Goal: Information Seeking & Learning: Learn about a topic

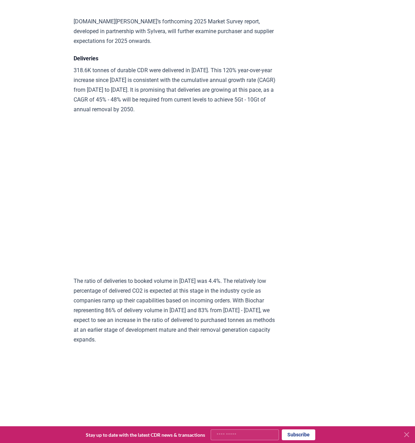
scroll to position [3317, 0]
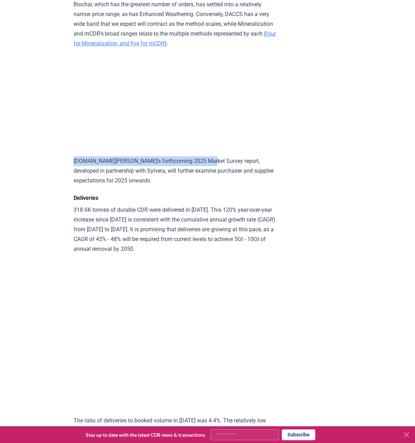
drag, startPoint x: 70, startPoint y: 208, endPoint x: 200, endPoint y: 207, distance: 130.2
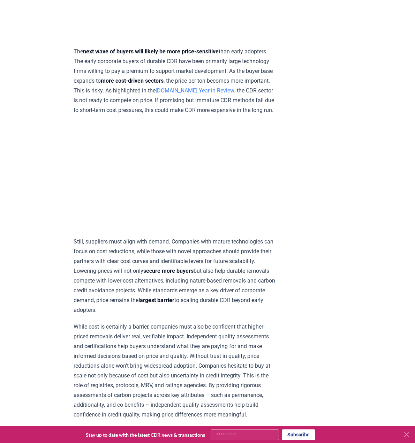
scroll to position [2584, 0]
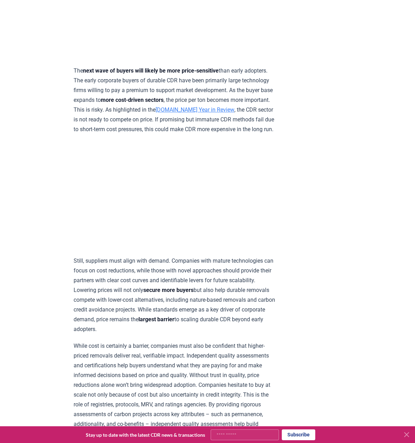
click at [113, 134] on p "The next wave of buyers will likely be more price-sensitive than early adopters…" at bounding box center [176, 100] width 204 height 68
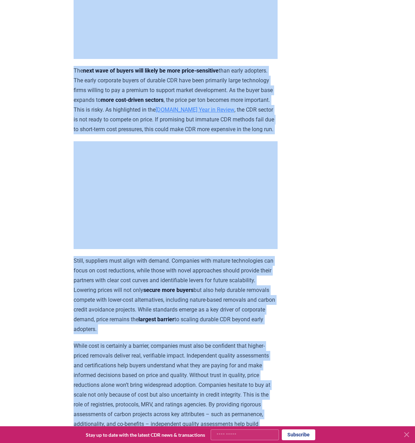
copy div "CDR . fyi Leaderboards CDR Map Pricing Survey Events Partners About Us Blog Con…"
click at [118, 134] on p "The next wave of buyers will likely be more price-sensitive than early adopters…" at bounding box center [176, 100] width 204 height 68
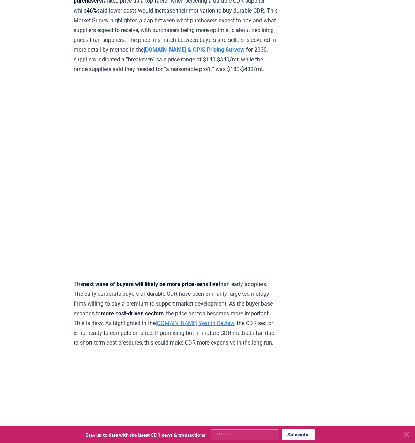
scroll to position [2270, 0]
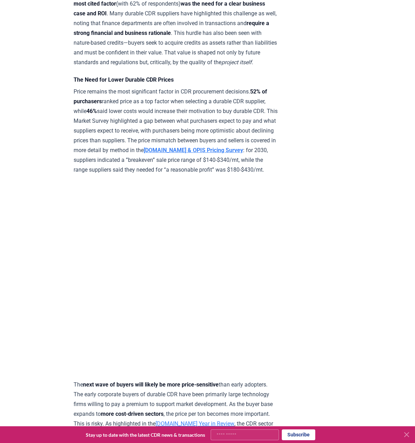
click at [125, 175] on p "Price remains the most significant factor in CDR procurement decisions. 52% of …" at bounding box center [176, 131] width 204 height 88
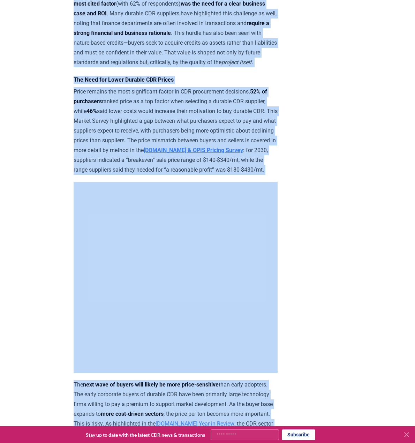
copy div "CDR . fyi Leaderboards CDR Map Pricing Survey Events Partners About Us Blog Con…"
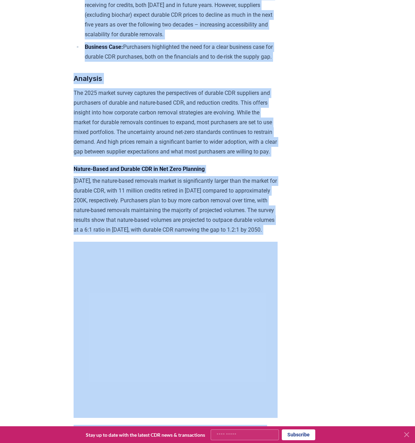
scroll to position [698, 0]
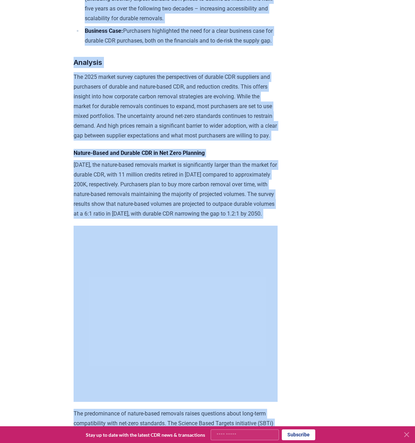
click at [160, 201] on p "Today, the nature-based removals market is significantly larger than the market…" at bounding box center [176, 189] width 204 height 59
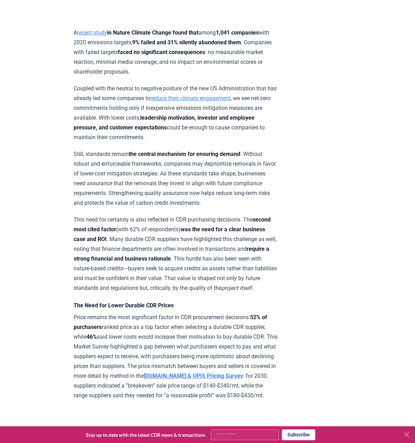
scroll to position [2056, 0]
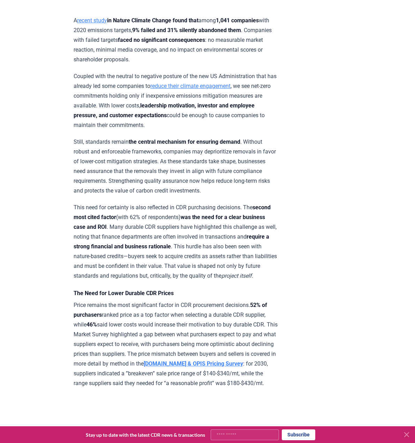
click at [152, 65] on p "A recent study in Nature Climate Change found that among 1,041 companies with 2…" at bounding box center [176, 40] width 204 height 49
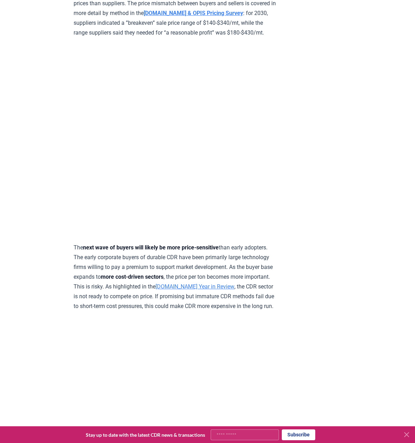
scroll to position [2405, 0]
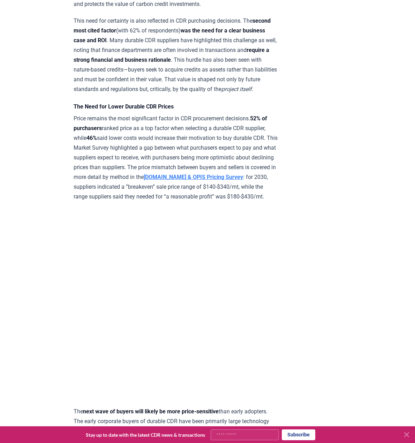
scroll to position [2230, 0]
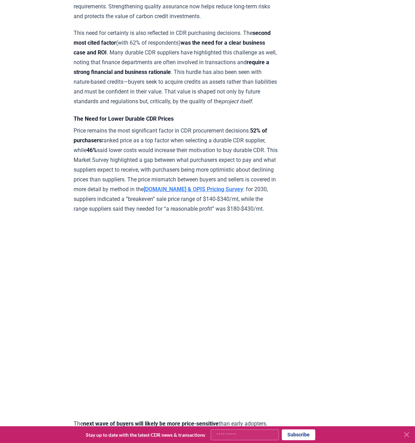
click at [183, 187] on p "Price remains the most significant factor in CDR procurement decisions. 52% of …" at bounding box center [176, 170] width 204 height 88
click at [192, 187] on p "Price remains the most significant factor in CDR procurement decisions. 52% of …" at bounding box center [176, 170] width 204 height 88
click at [242, 188] on p "Price remains the most significant factor in CDR procurement decisions. 52% of …" at bounding box center [176, 170] width 204 height 88
click at [222, 214] on p "Price remains the most significant factor in CDR procurement decisions. 52% of …" at bounding box center [176, 170] width 204 height 88
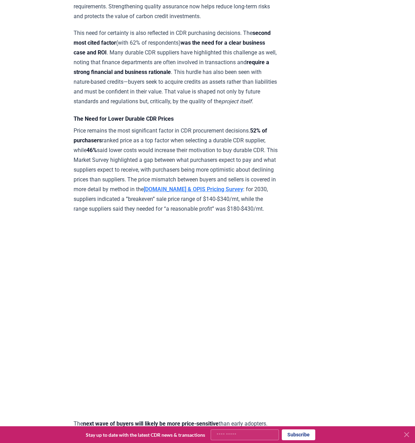
drag, startPoint x: 193, startPoint y: 236, endPoint x: 193, endPoint y: 241, distance: 5.6
click at [193, 214] on p "Price remains the most significant factor in CDR procurement decisions. 52% of …" at bounding box center [176, 170] width 204 height 88
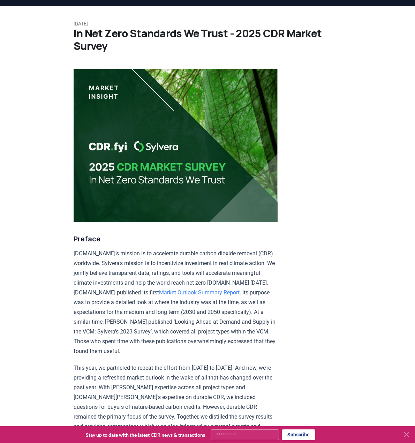
scroll to position [0, 0]
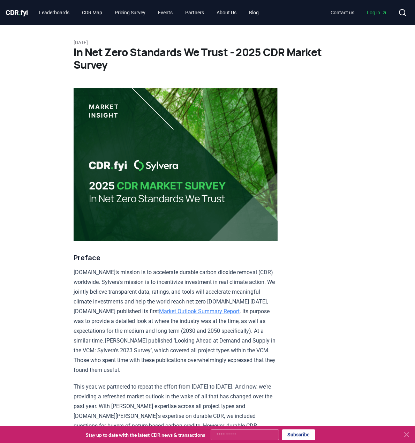
click at [127, 319] on p "CDR.fyi’s mission is to accelerate durable carbon dioxide removal (CDR) worldwi…" at bounding box center [176, 322] width 204 height 108
click at [201, 258] on h3 "Preface" at bounding box center [176, 257] width 204 height 11
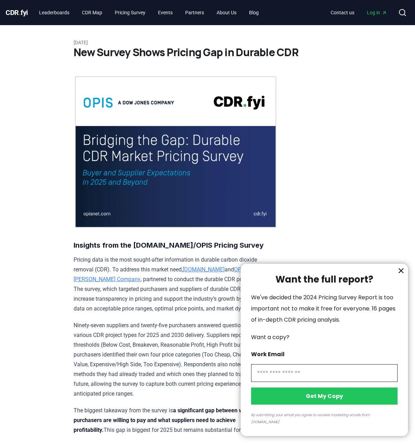
click at [405, 275] on icon "information" at bounding box center [401, 271] width 8 height 8
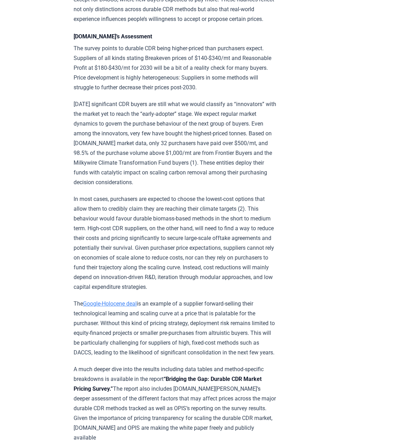
scroll to position [1117, 0]
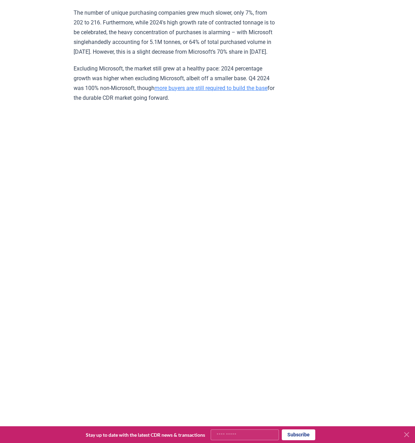
scroll to position [1054, 0]
